Goal: Task Accomplishment & Management: Use online tool/utility

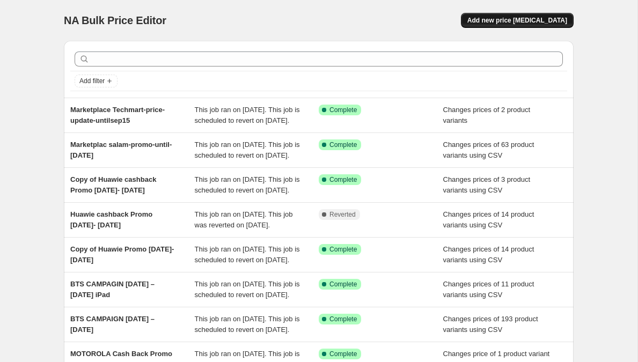
click at [513, 16] on button "Add new price [MEDICAL_DATA]" at bounding box center [517, 20] width 113 height 15
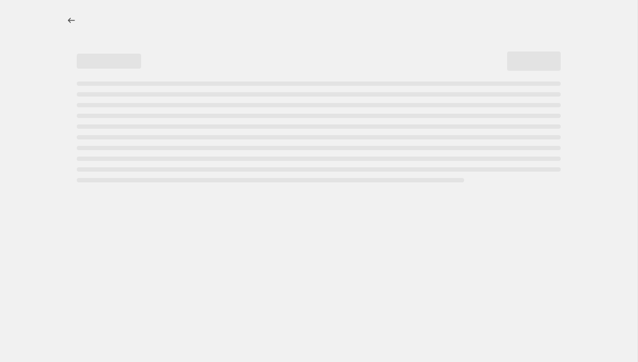
select select "percentage"
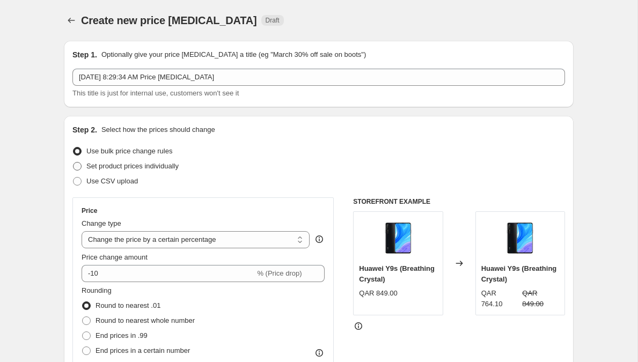
click at [110, 167] on span "Set product prices individually" at bounding box center [132, 166] width 92 height 8
click at [74, 163] on input "Set product prices individually" at bounding box center [73, 162] width 1 height 1
radio input "true"
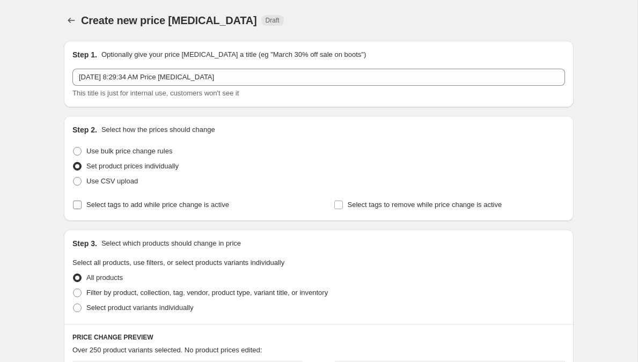
click at [148, 205] on span "Select tags to add while price change is active" at bounding box center [157, 205] width 143 height 8
click at [82, 205] on input "Select tags to add while price change is active" at bounding box center [77, 205] width 9 height 9
checkbox input "true"
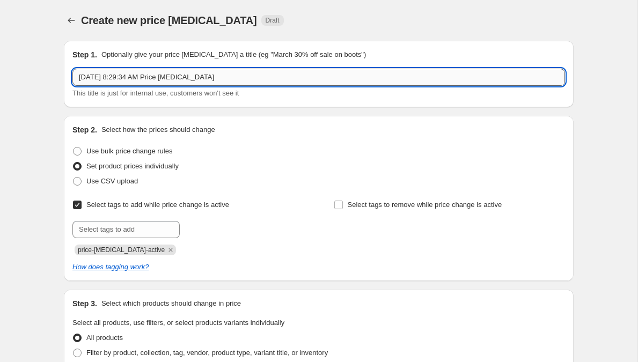
click at [257, 77] on input "[DATE] 8:29:34 AM Price [MEDICAL_DATA]" at bounding box center [318, 77] width 493 height 17
paste input "HUAWEI MOBILE PURA 80 SERIES [DATE] To [DATE]"
click at [318, 73] on input "HUAWEI MOBILE PURA 80 SERIES [DATE] To [DATE]" at bounding box center [318, 77] width 493 height 17
drag, startPoint x: 192, startPoint y: 77, endPoint x: 39, endPoint y: 77, distance: 153.0
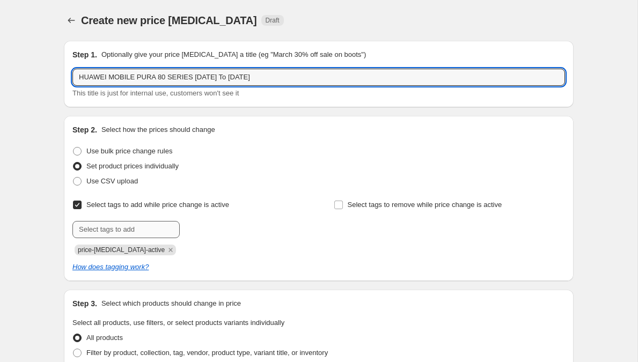
type input "HUAWEI MOBILE PURA 80 SERIES [DATE] To [DATE]"
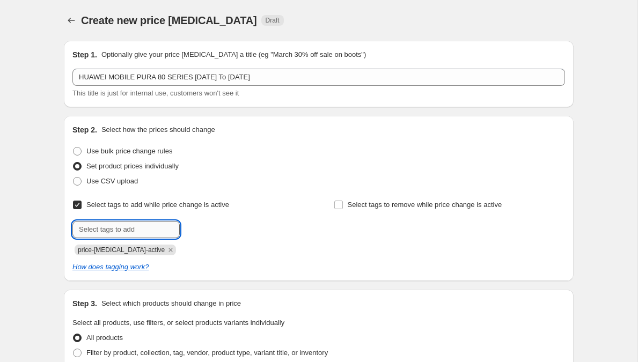
click at [125, 226] on input "text" at bounding box center [125, 229] width 107 height 17
paste input "HUAWEI MOBILE PURA 80 SERIES"
type input "HUAWEI MOBILE PURA 80 SERIES"
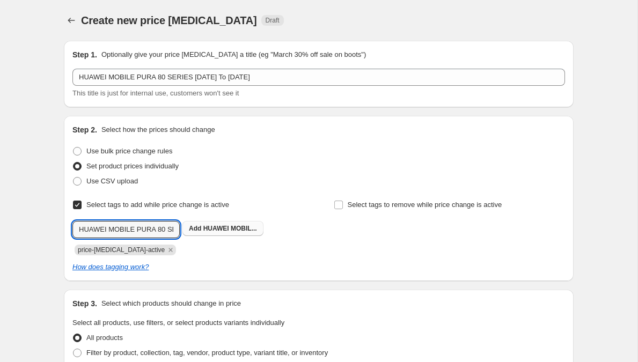
click at [239, 228] on span "HUAWEI MOBIL..." at bounding box center [230, 229] width 54 height 8
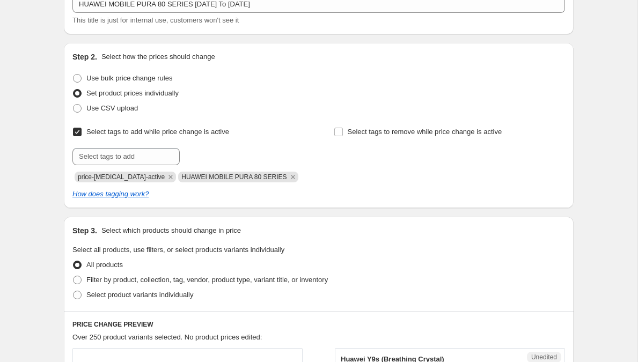
scroll to position [227, 0]
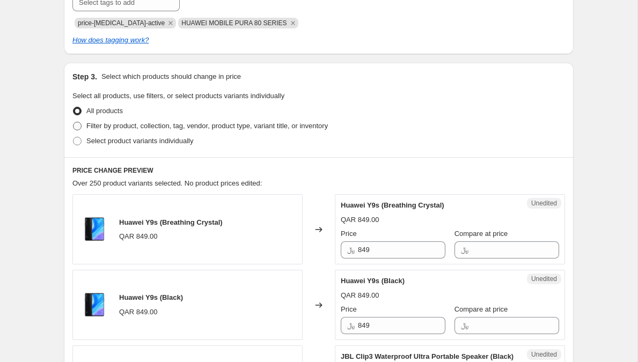
click at [93, 125] on span "Filter by product, collection, tag, vendor, product type, variant title, or inv…" at bounding box center [207, 126] width 242 height 8
click at [74, 122] on input "Filter by product, collection, tag, vendor, product type, variant title, or inv…" at bounding box center [73, 122] width 1 height 1
radio input "true"
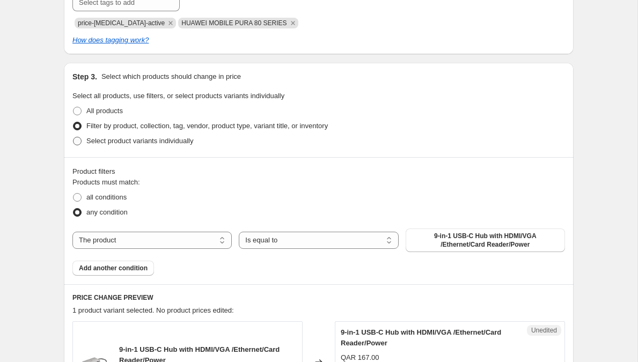
click at [114, 141] on span "Select product variants individually" at bounding box center [139, 141] width 107 height 8
click at [149, 141] on span "Select product variants individually" at bounding box center [139, 141] width 107 height 8
click at [74, 137] on input "Select product variants individually" at bounding box center [73, 137] width 1 height 1
radio input "true"
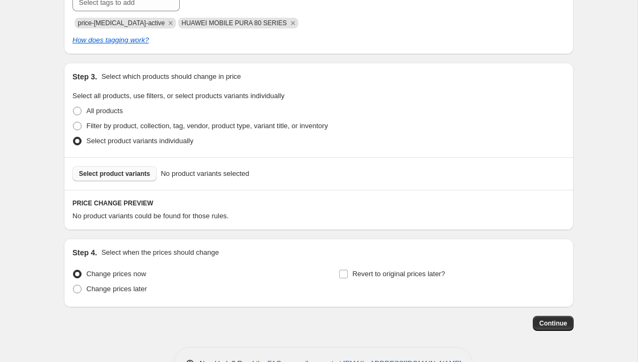
click at [131, 166] on button "Select product variants" at bounding box center [114, 173] width 84 height 15
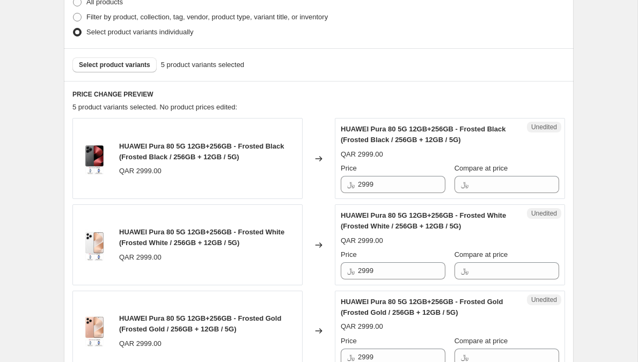
scroll to position [395, 0]
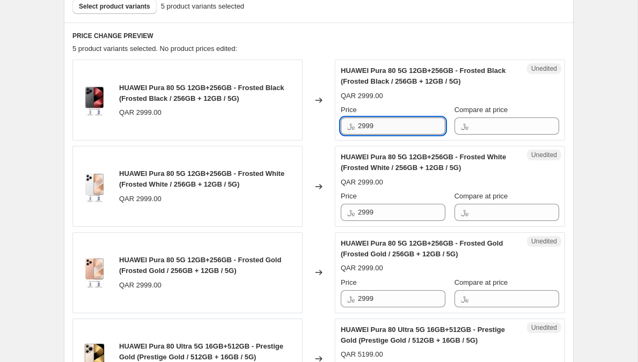
click at [374, 126] on input "2999" at bounding box center [402, 126] width 88 height 17
paste input ",3"
click at [365, 127] on input "2,399" at bounding box center [402, 126] width 88 height 17
type input "2399"
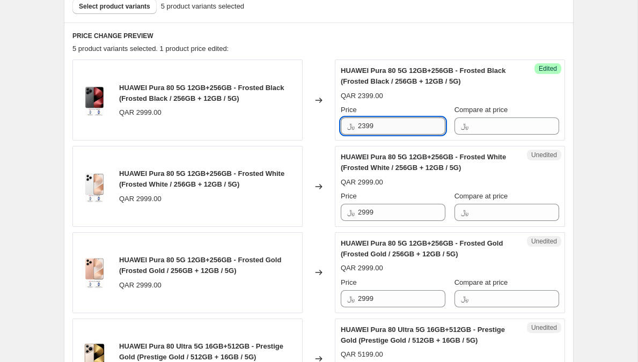
click at [395, 125] on input "2399" at bounding box center [402, 126] width 88 height 17
click at [384, 40] on div "PRICE CHANGE PREVIEW 5 product variants selected. 1 product price edited: HUAWE…" at bounding box center [319, 271] width 510 height 496
click at [387, 121] on input "2399" at bounding box center [402, 126] width 88 height 17
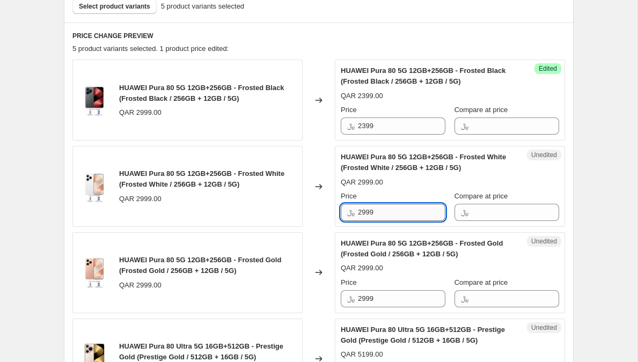
click at [382, 210] on input "2999" at bounding box center [402, 212] width 88 height 17
paste input "3"
type input "2399"
click at [390, 297] on input "2999" at bounding box center [402, 298] width 88 height 17
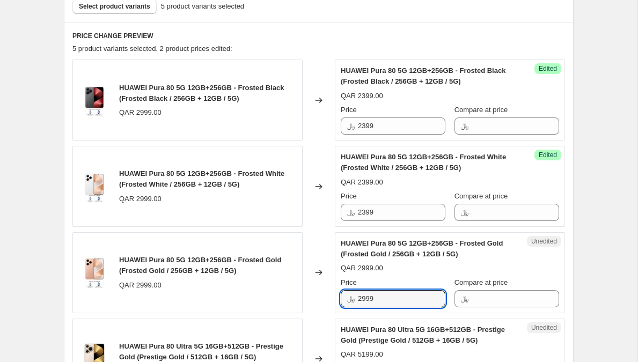
paste input "3"
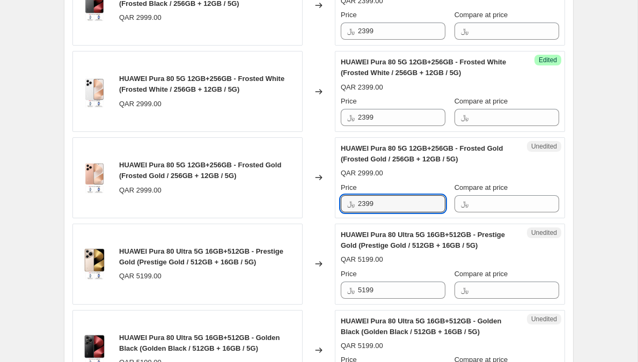
scroll to position [492, 0]
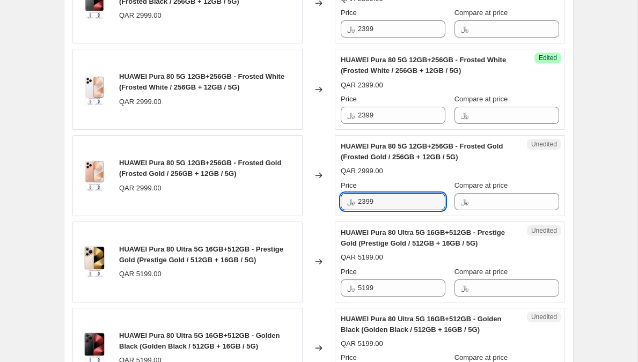
type input "2399"
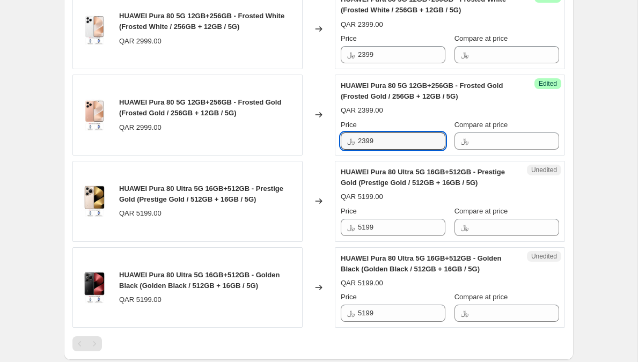
click at [393, 215] on div "Price" at bounding box center [393, 211] width 105 height 11
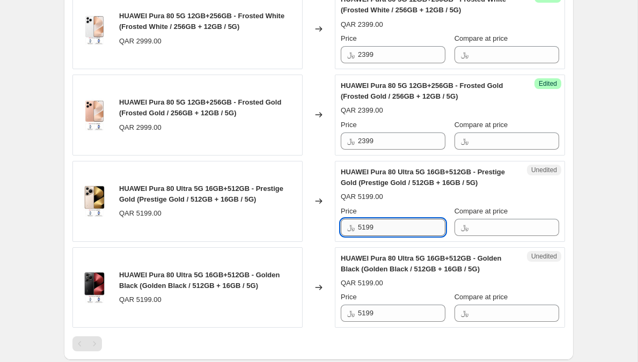
click at [393, 234] on input "5199" at bounding box center [402, 227] width 88 height 17
paste input "4,6"
type input "4699"
click at [386, 315] on input "5199" at bounding box center [402, 313] width 88 height 17
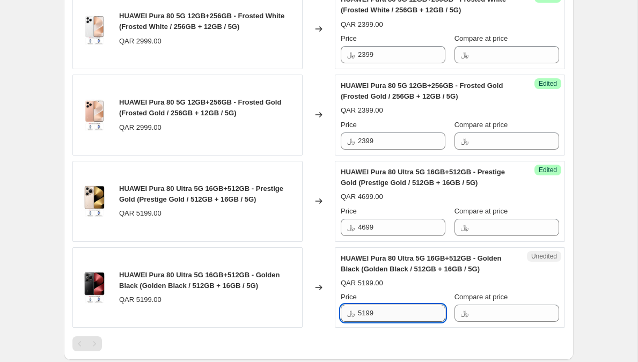
paste input "46"
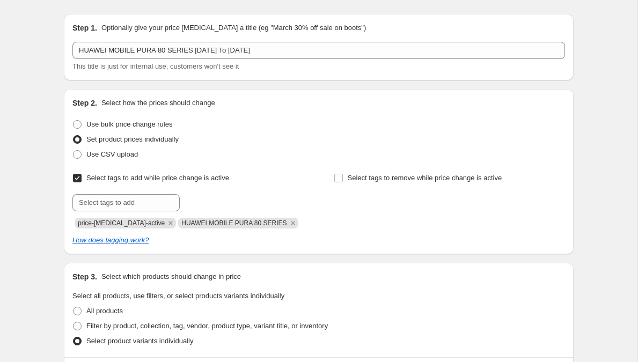
scroll to position [0, 0]
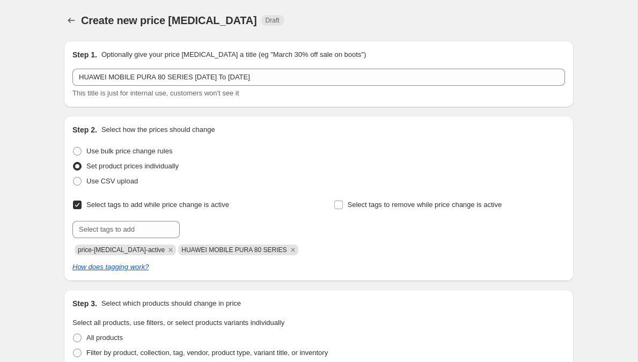
type input "4699"
click at [398, 300] on div "Step 3. Select which products should change in price" at bounding box center [318, 304] width 493 height 11
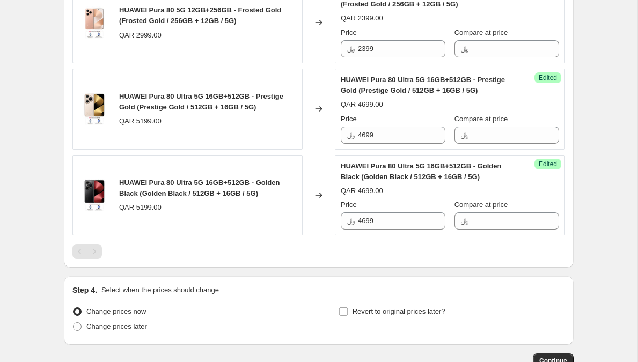
scroll to position [717, 0]
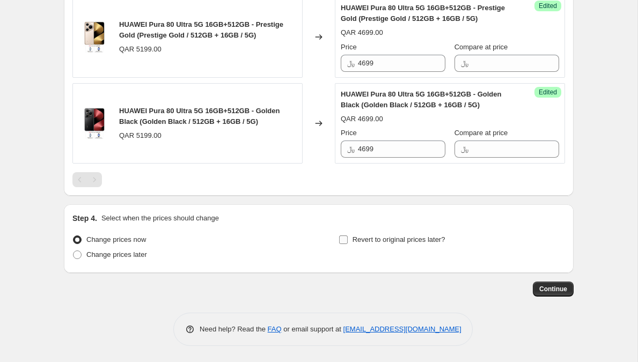
click at [363, 241] on span "Revert to original prices later?" at bounding box center [399, 240] width 93 height 8
click at [348, 241] on input "Revert to original prices later?" at bounding box center [343, 240] width 9 height 9
checkbox input "true"
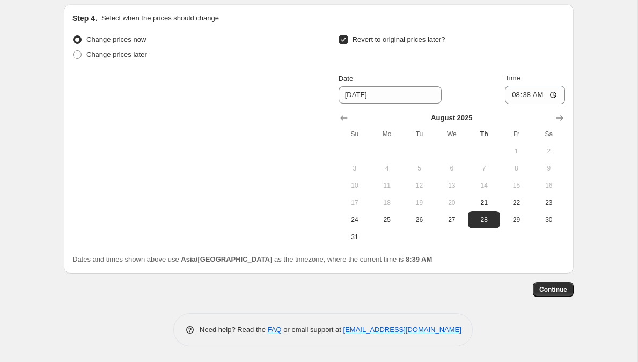
scroll to position [918, 0]
click at [557, 122] on icon "Show next month, September 2025" at bounding box center [560, 117] width 11 height 11
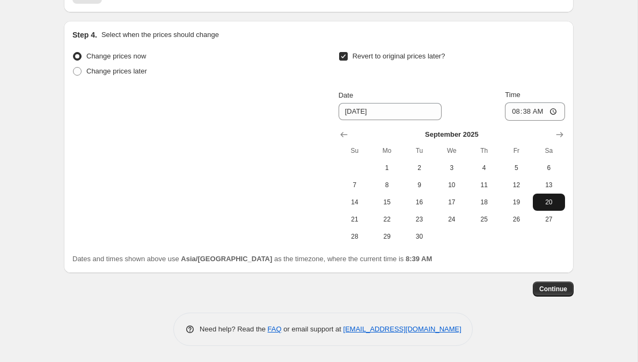
click at [552, 205] on span "20" at bounding box center [549, 202] width 24 height 9
click at [357, 221] on span "21" at bounding box center [355, 219] width 24 height 9
type input "[DATE]"
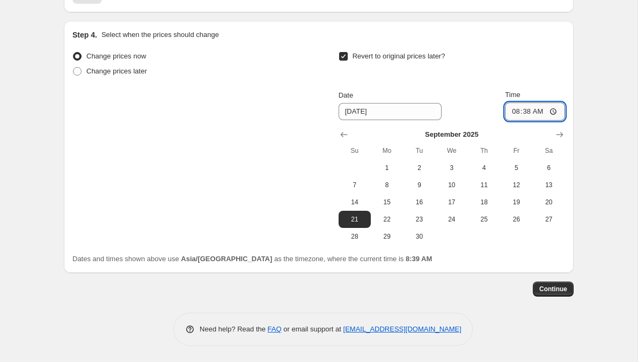
click at [510, 115] on input "08:38" at bounding box center [535, 112] width 60 height 18
type input "00:00"
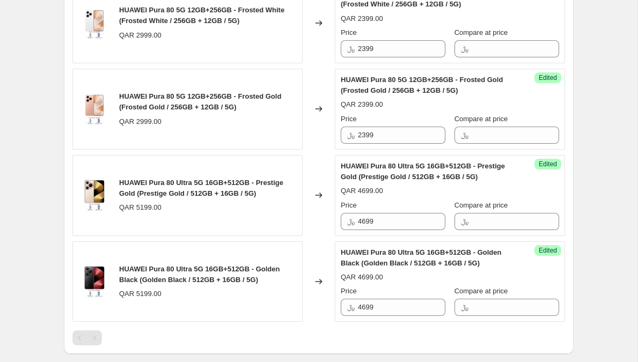
scroll to position [563, 0]
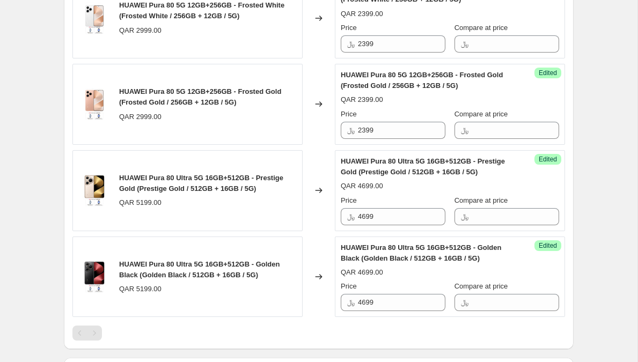
click at [578, 143] on div "Create new price [MEDICAL_DATA]. This page is ready Create new price [MEDICAL_D…" at bounding box center [319, 68] width 536 height 1263
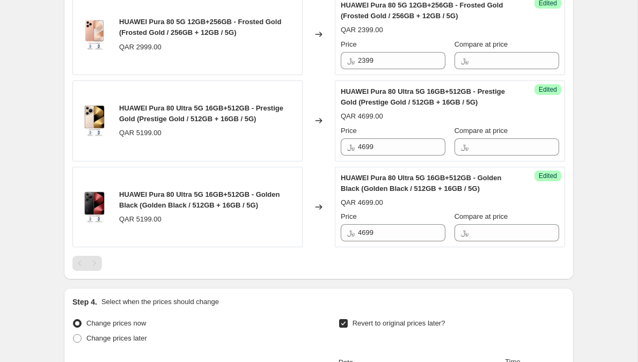
scroll to position [856, 0]
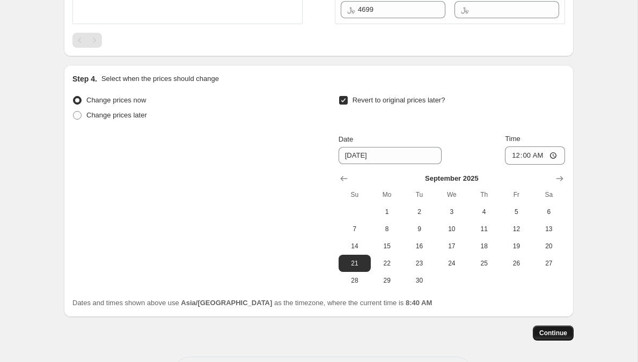
click at [557, 333] on span "Continue" at bounding box center [554, 333] width 28 height 9
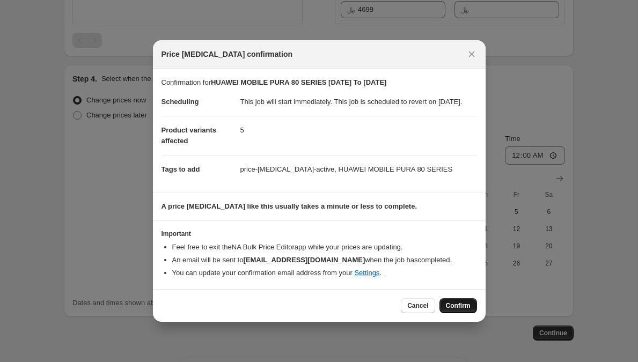
click at [460, 310] on span "Confirm" at bounding box center [458, 306] width 25 height 9
